Goal: Task Accomplishment & Management: Use online tool/utility

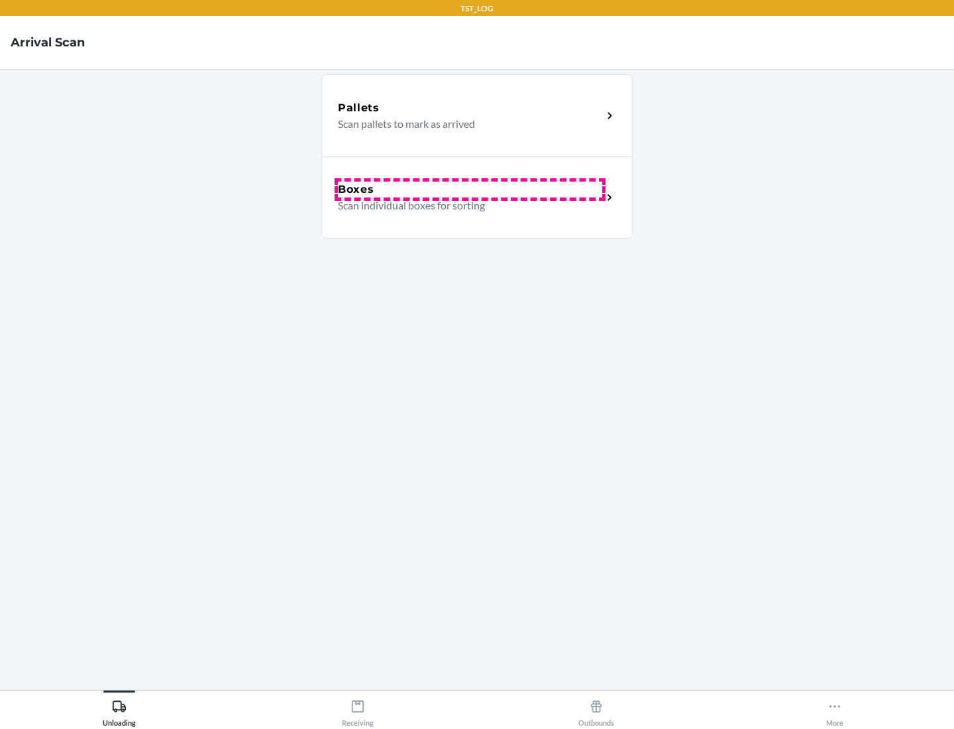
click at [470, 189] on div "Boxes" at bounding box center [470, 189] width 264 height 16
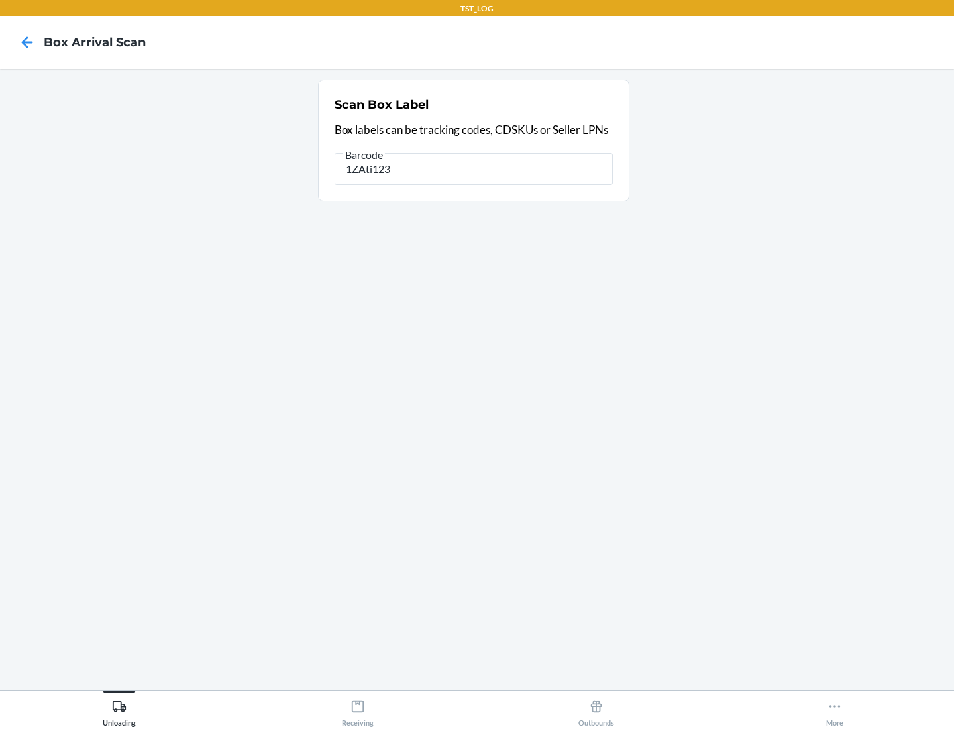
type input "1ZAti123"
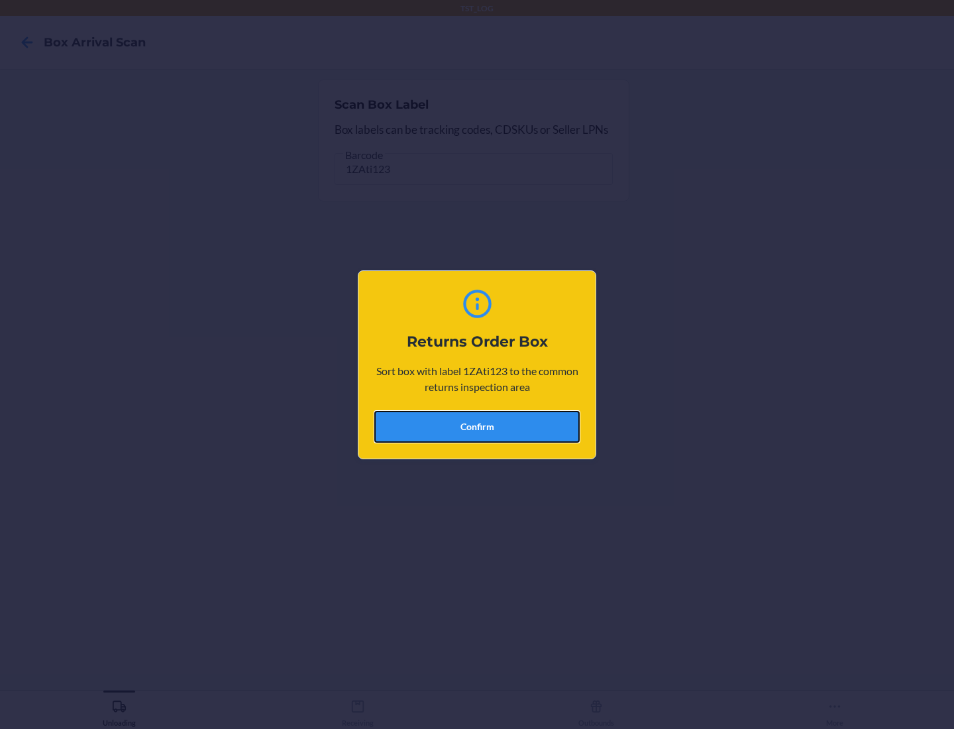
click at [477, 426] on button "Confirm" at bounding box center [476, 427] width 205 height 32
